Goal: Transaction & Acquisition: Purchase product/service

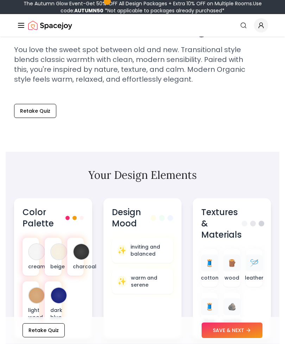
scroll to position [226, 0]
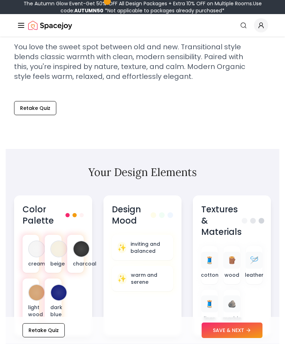
click at [49, 232] on div "Color Palette cream beige charcoal light wood dark blue" at bounding box center [53, 266] width 78 height 141
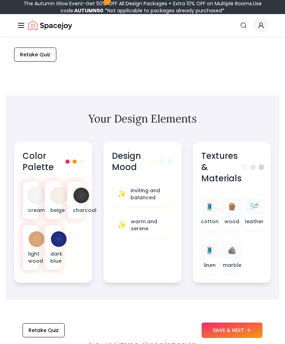
scroll to position [281, 0]
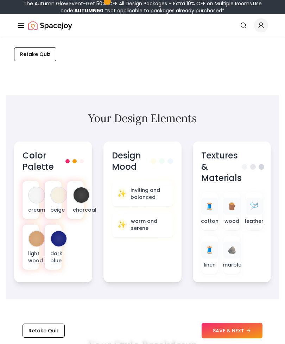
click at [50, 223] on div at bounding box center [52, 247] width 19 height 48
click at [59, 198] on div at bounding box center [58, 194] width 15 height 15
click at [57, 240] on div at bounding box center [58, 238] width 15 height 15
click at [51, 196] on div at bounding box center [58, 194] width 17 height 17
click at [53, 192] on div at bounding box center [58, 194] width 15 height 15
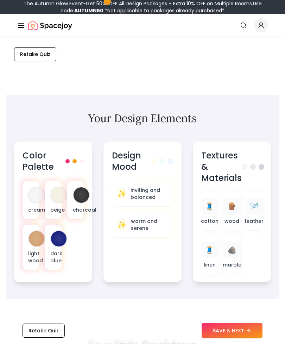
click at [133, 225] on p "warm and serene" at bounding box center [149, 224] width 37 height 14
click at [224, 338] on button "SAVE & NEXT" at bounding box center [231, 329] width 61 height 15
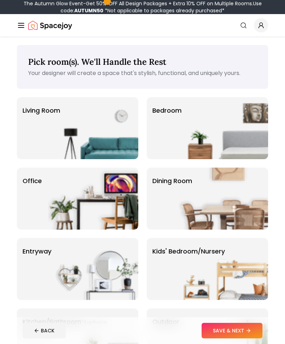
click at [53, 135] on img at bounding box center [93, 128] width 90 height 62
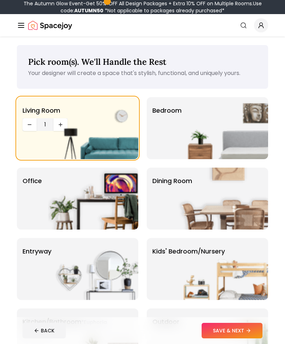
click at [223, 337] on button "SAVE & NEXT" at bounding box center [231, 329] width 61 height 15
